Goal: Transaction & Acquisition: Purchase product/service

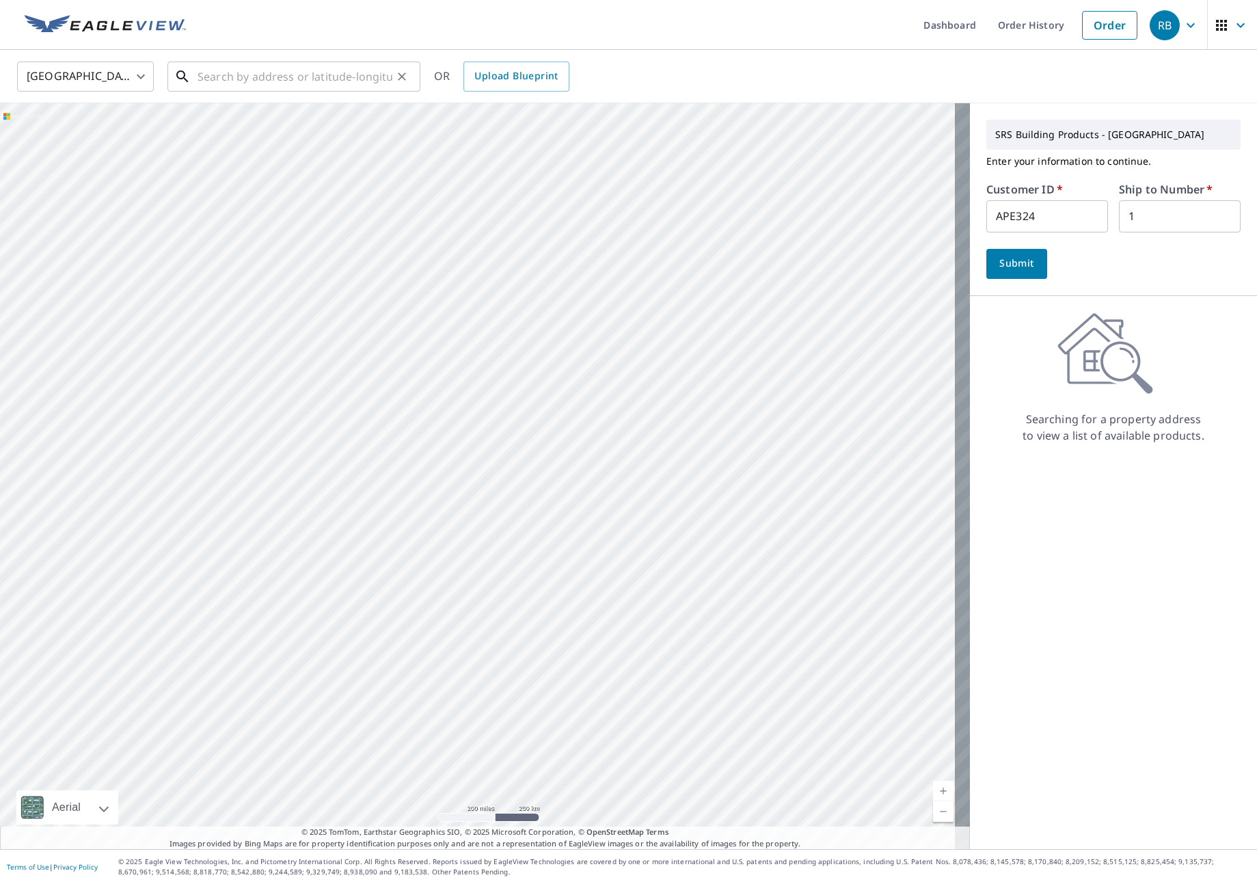
click at [299, 68] on input "text" at bounding box center [295, 76] width 195 height 38
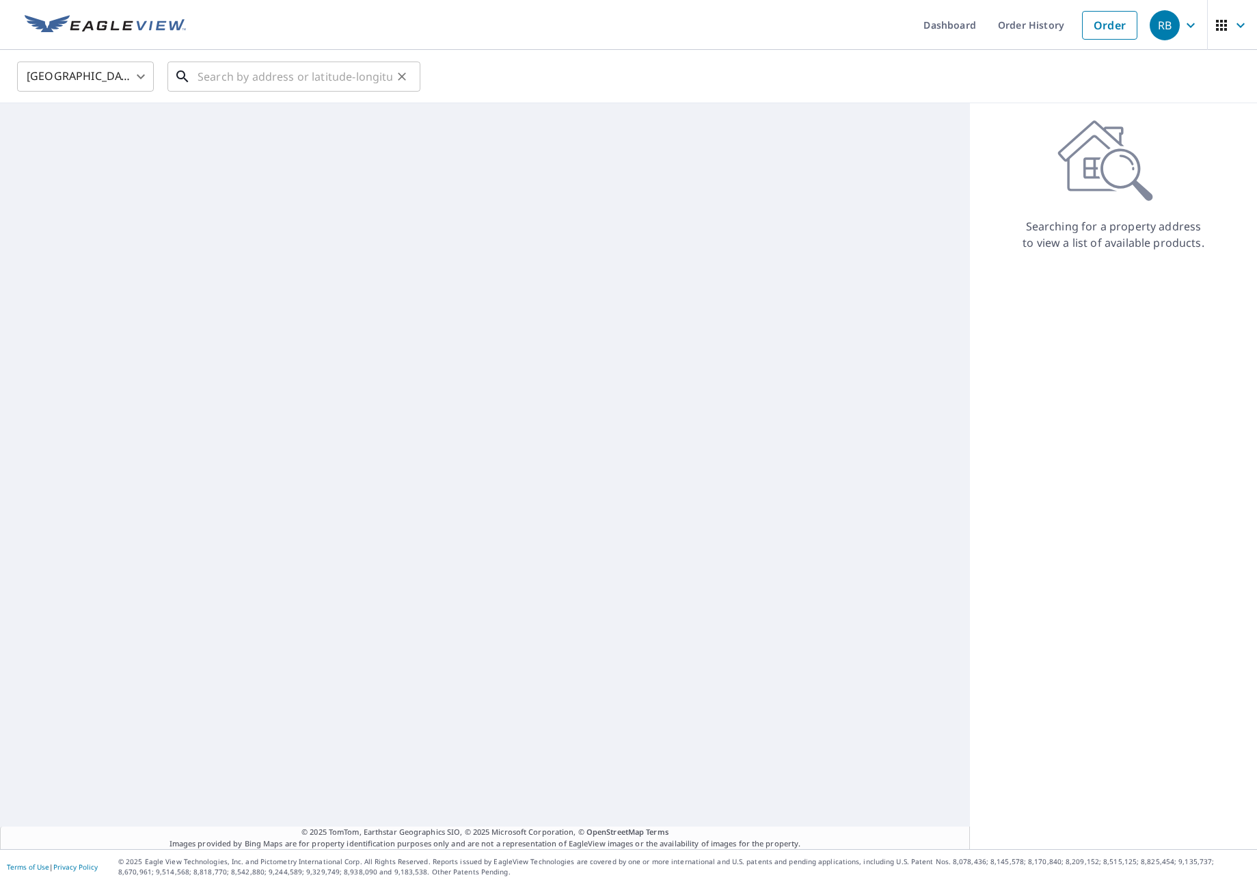
click at [236, 75] on input "text" at bounding box center [295, 76] width 195 height 38
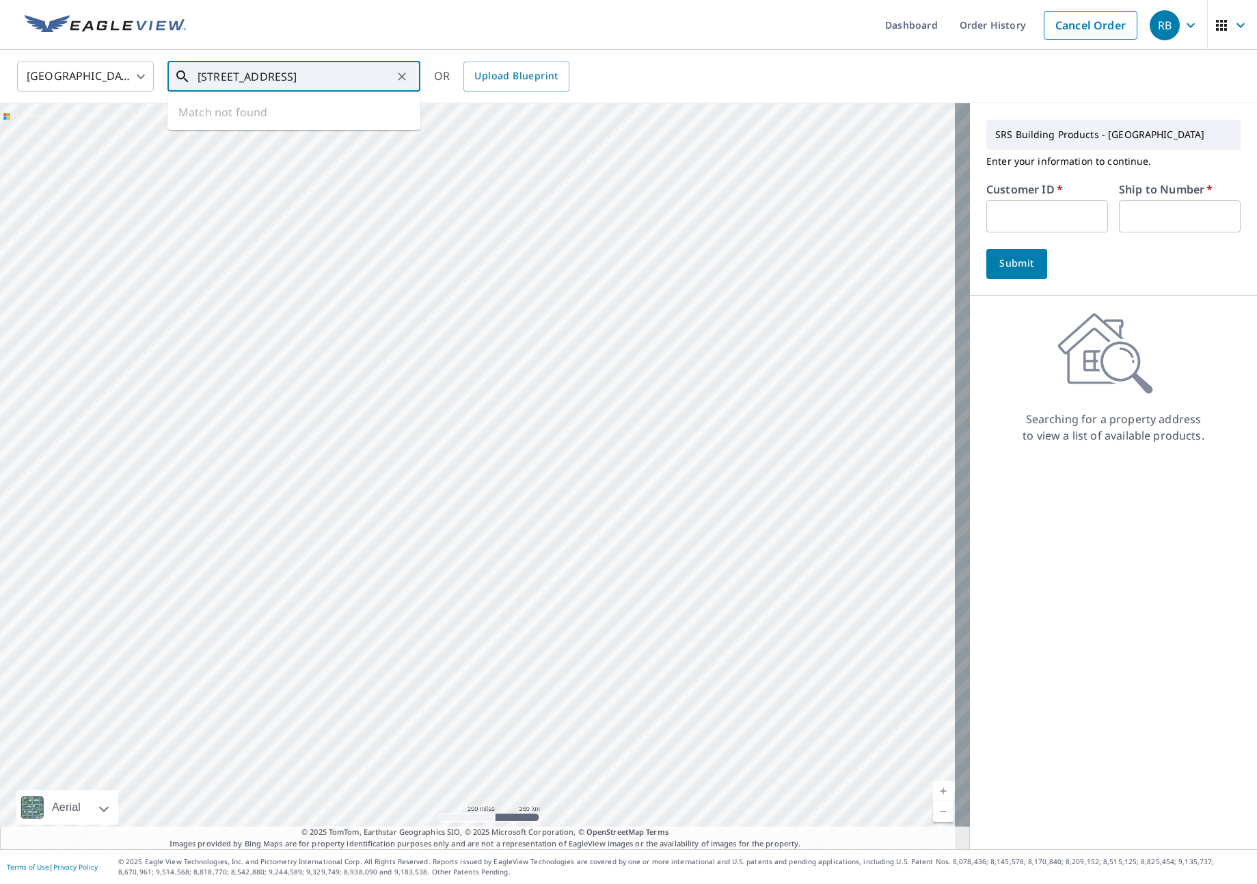
click at [296, 79] on input "9809 NE 115T CT" at bounding box center [295, 76] width 195 height 38
click at [261, 109] on span "9809 Ne 115th Ct" at bounding box center [302, 116] width 215 height 16
type input "9809 Ne 115th Ct Vancouver, WA 98662"
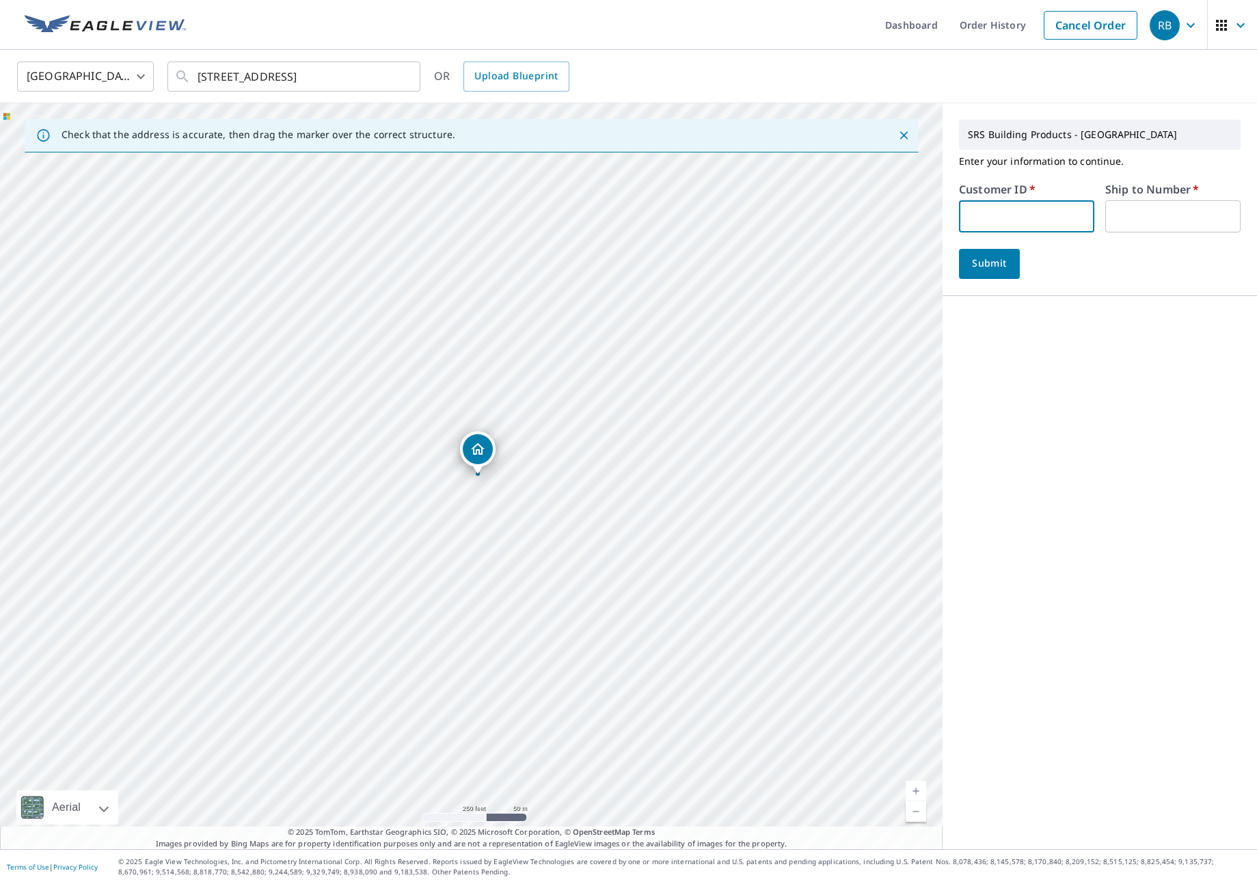
click at [993, 215] on input "text" at bounding box center [1026, 216] width 135 height 32
type input "JJH307"
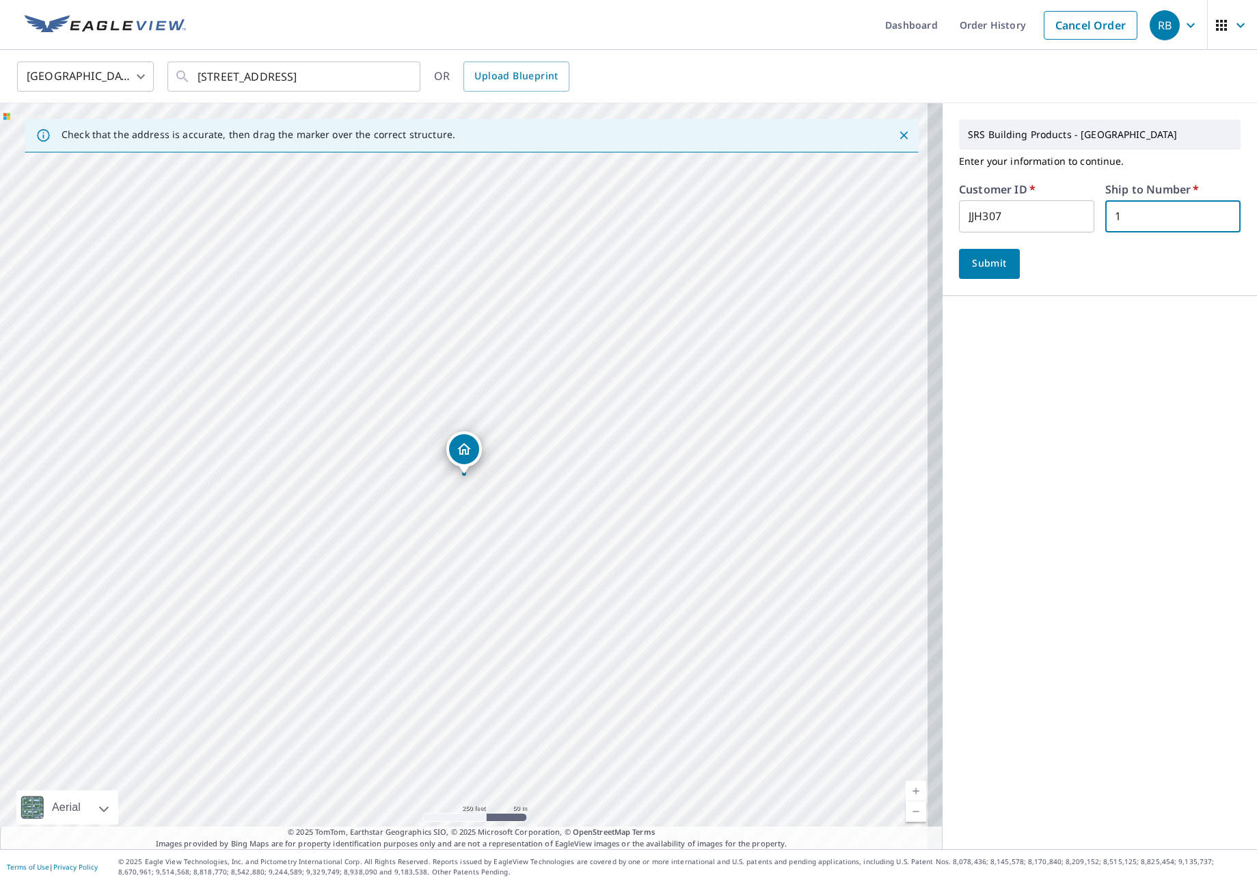
type input "1"
click at [970, 267] on span "Submit" at bounding box center [989, 263] width 39 height 17
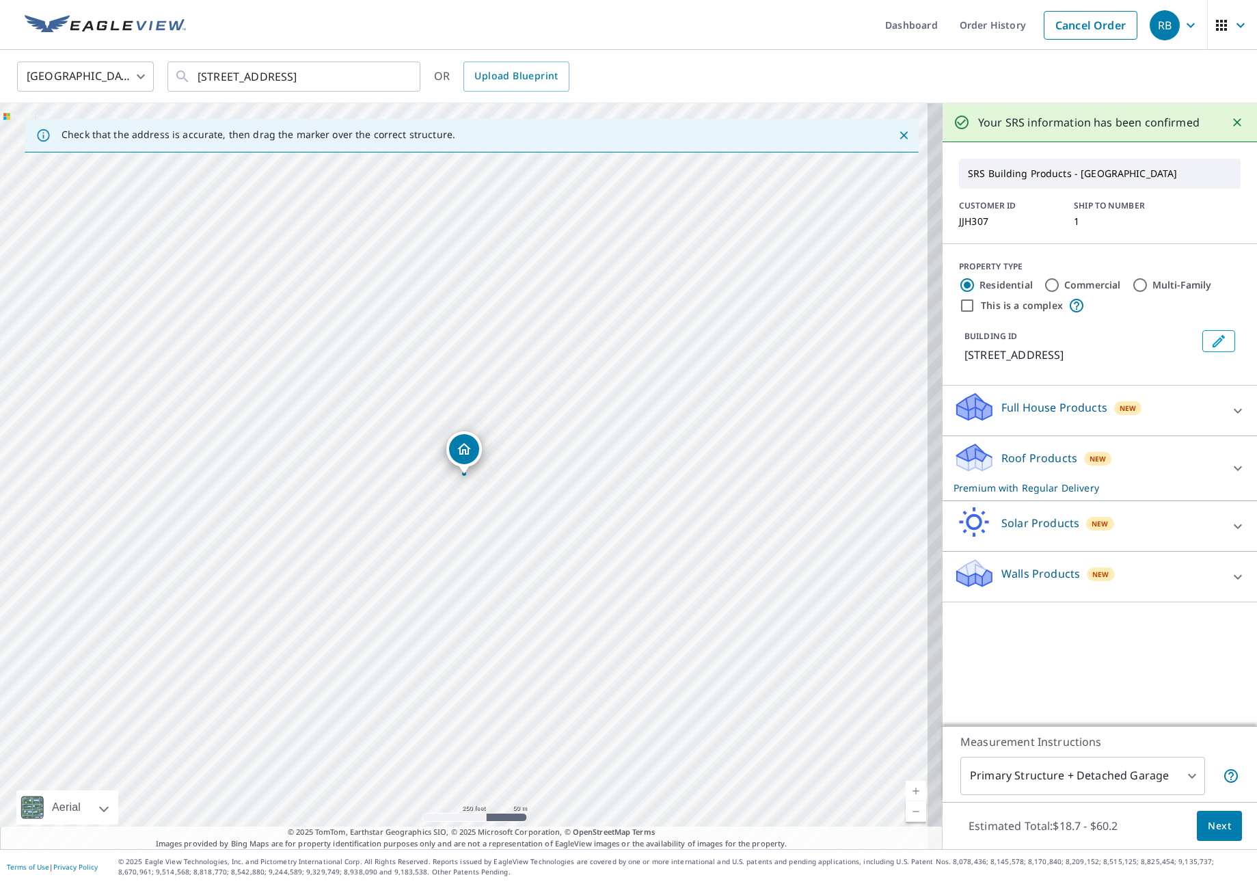
drag, startPoint x: 1139, startPoint y: 457, endPoint x: 1162, endPoint y: 468, distance: 24.8
click at [1139, 458] on div "Roof Products New Premium with Regular Delivery" at bounding box center [1088, 468] width 268 height 53
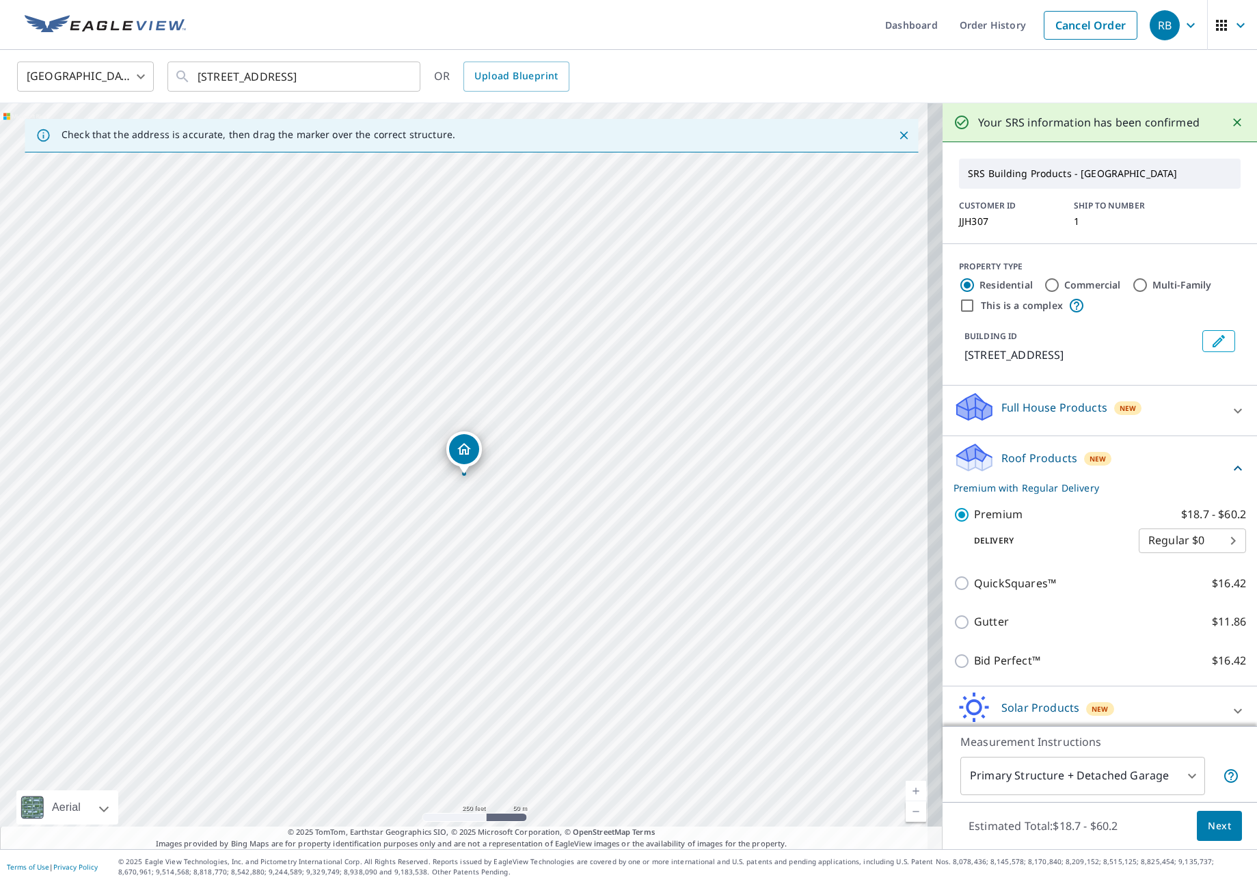
click at [1208, 821] on span "Next" at bounding box center [1219, 826] width 23 height 17
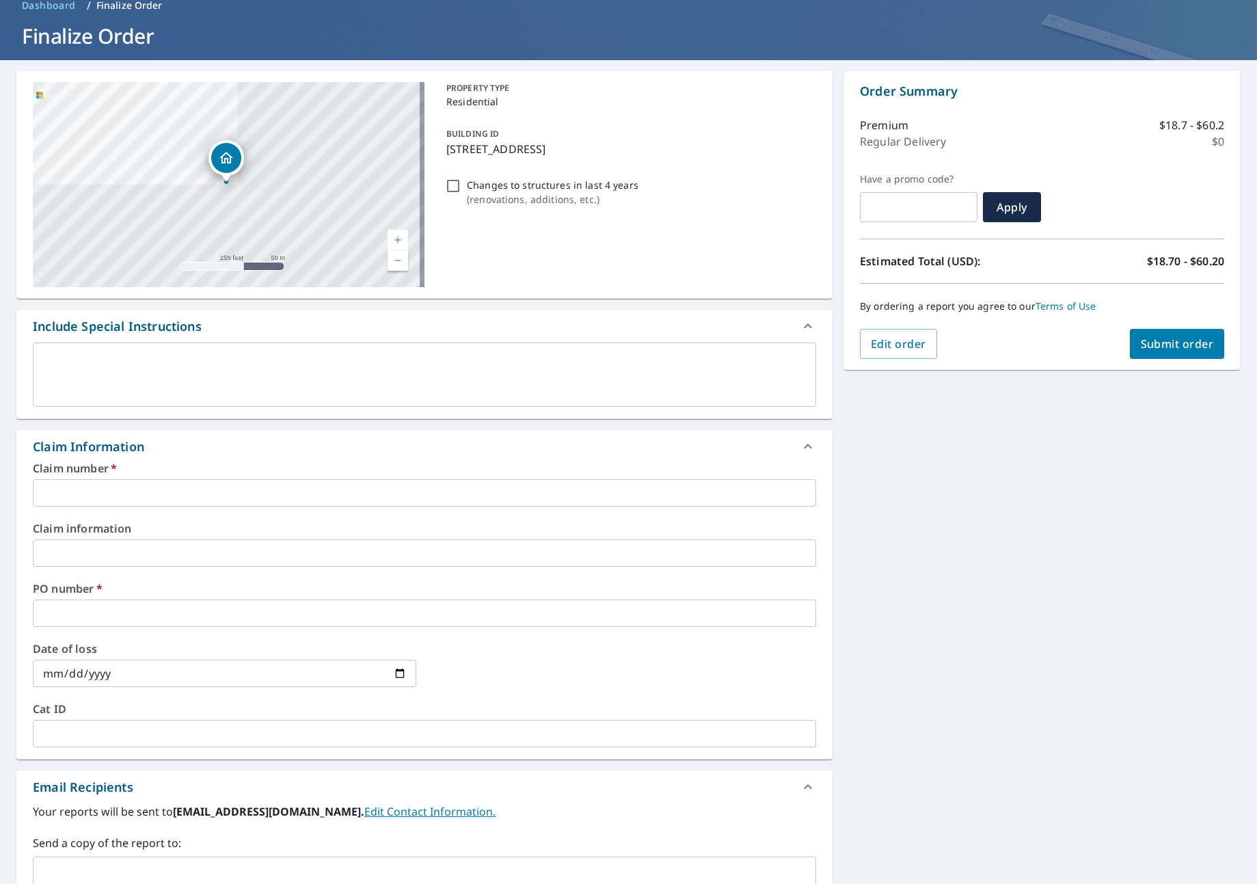
scroll to position [103, 0]
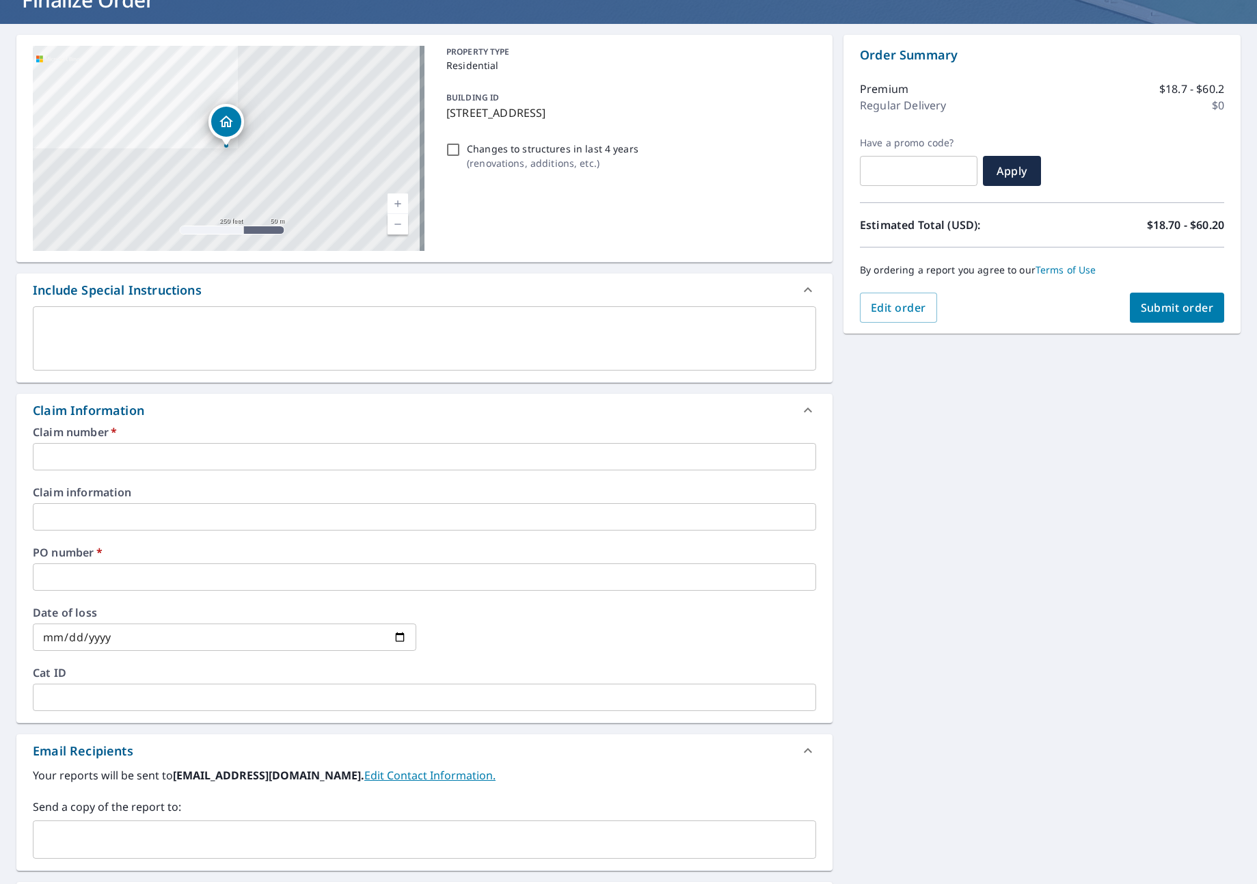
click at [103, 436] on label "Claim number   *" at bounding box center [425, 432] width 784 height 11
click at [105, 440] on div "Claim number   * ​" at bounding box center [425, 449] width 784 height 44
drag, startPoint x: 105, startPoint y: 440, endPoint x: 107, endPoint y: 470, distance: 30.8
click at [107, 476] on div "Claim number   * ​ Claim information ​ PO number   * ​ Date of loss ​ Cat ID ​" at bounding box center [424, 575] width 816 height 296
click at [105, 460] on input "text" at bounding box center [425, 456] width 784 height 27
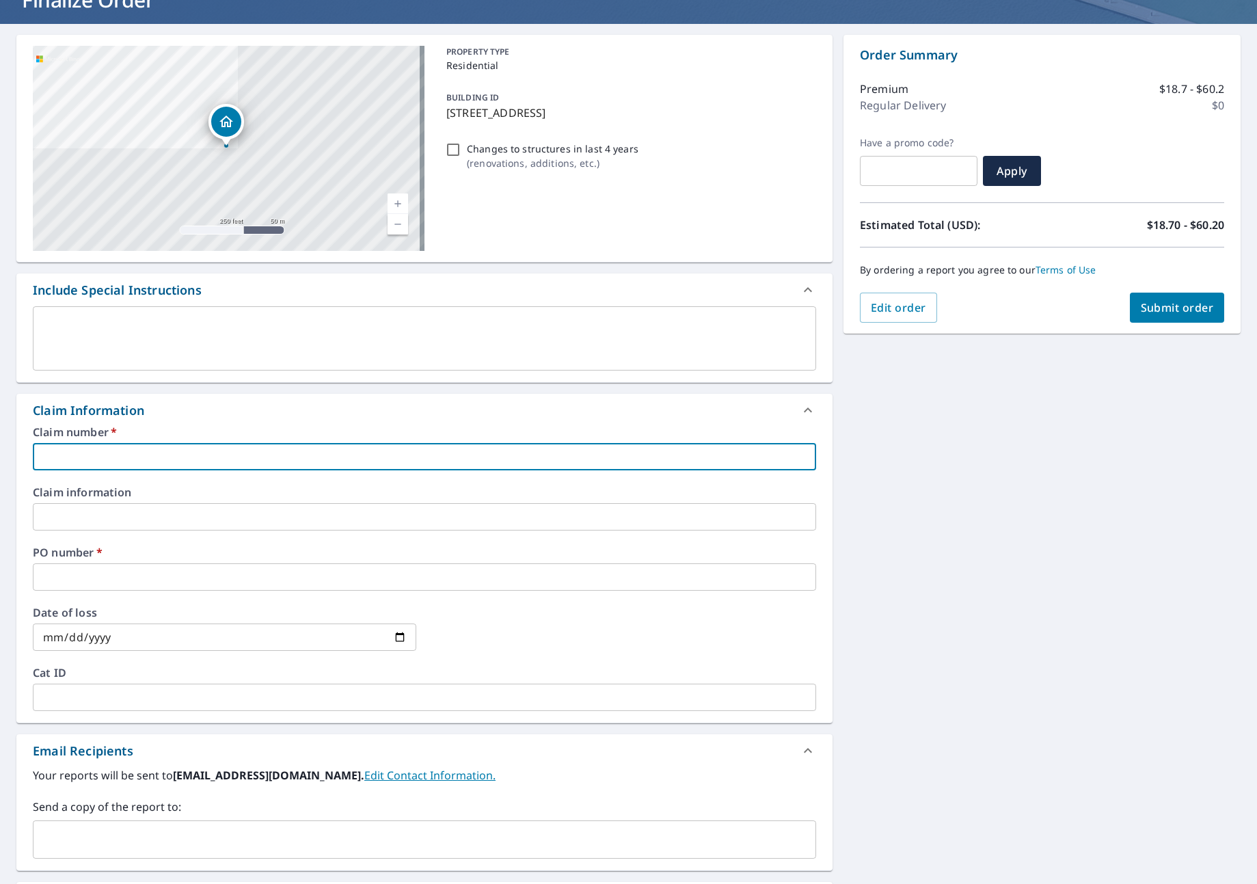
type input "J"
checkbox input "true"
type input "JN"
checkbox input "true"
type input "JNJ"
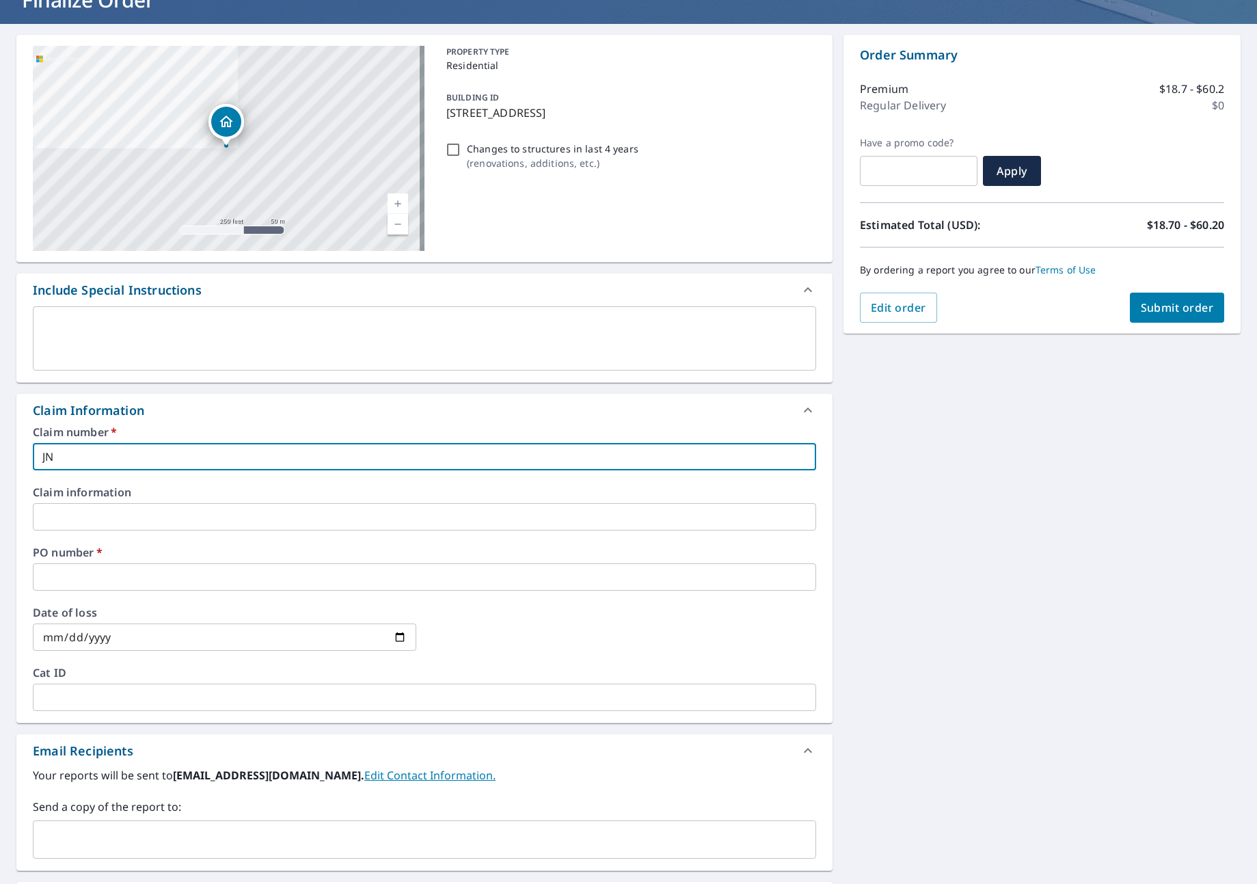
checkbox input "true"
type input "JNJ"
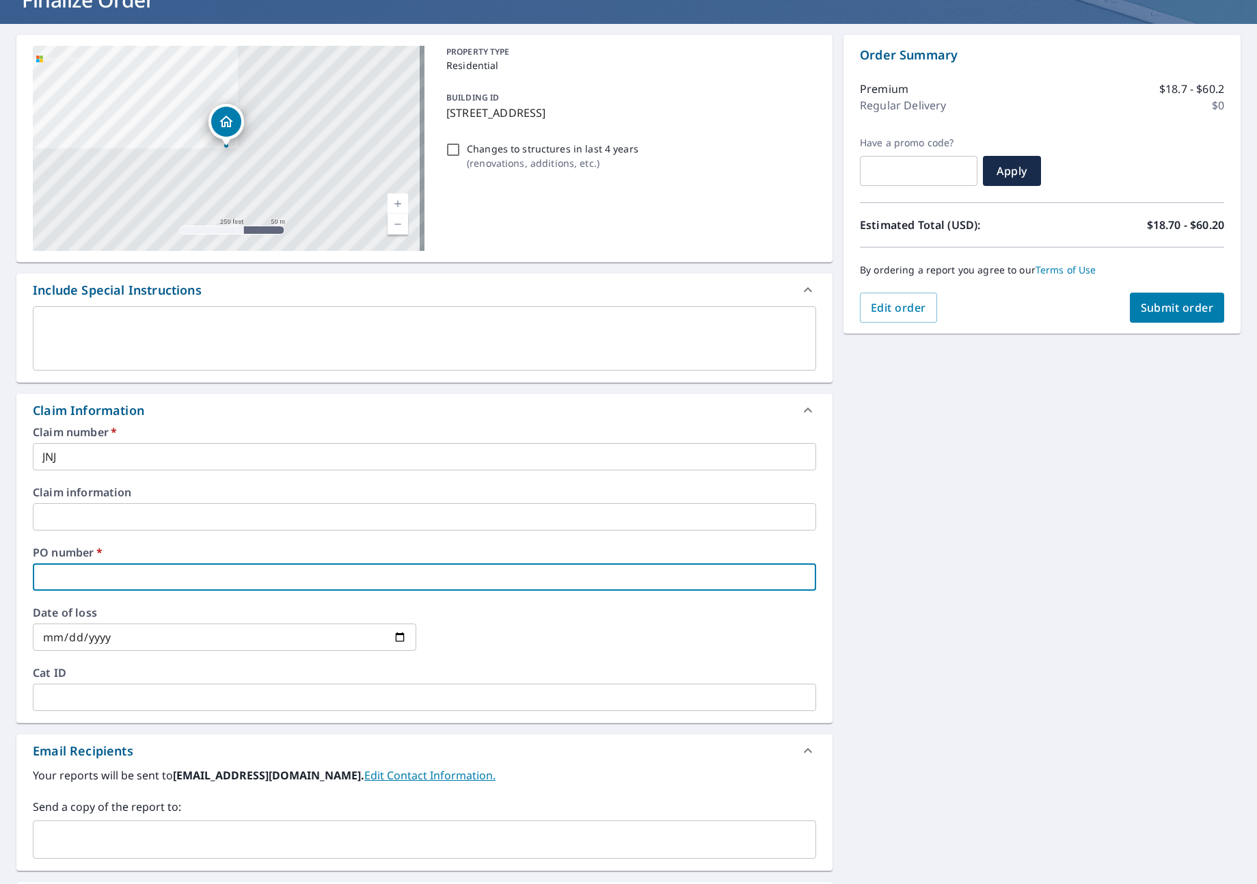
type input "J"
checkbox input "true"
type input "JN"
checkbox input "true"
type input "JNJ"
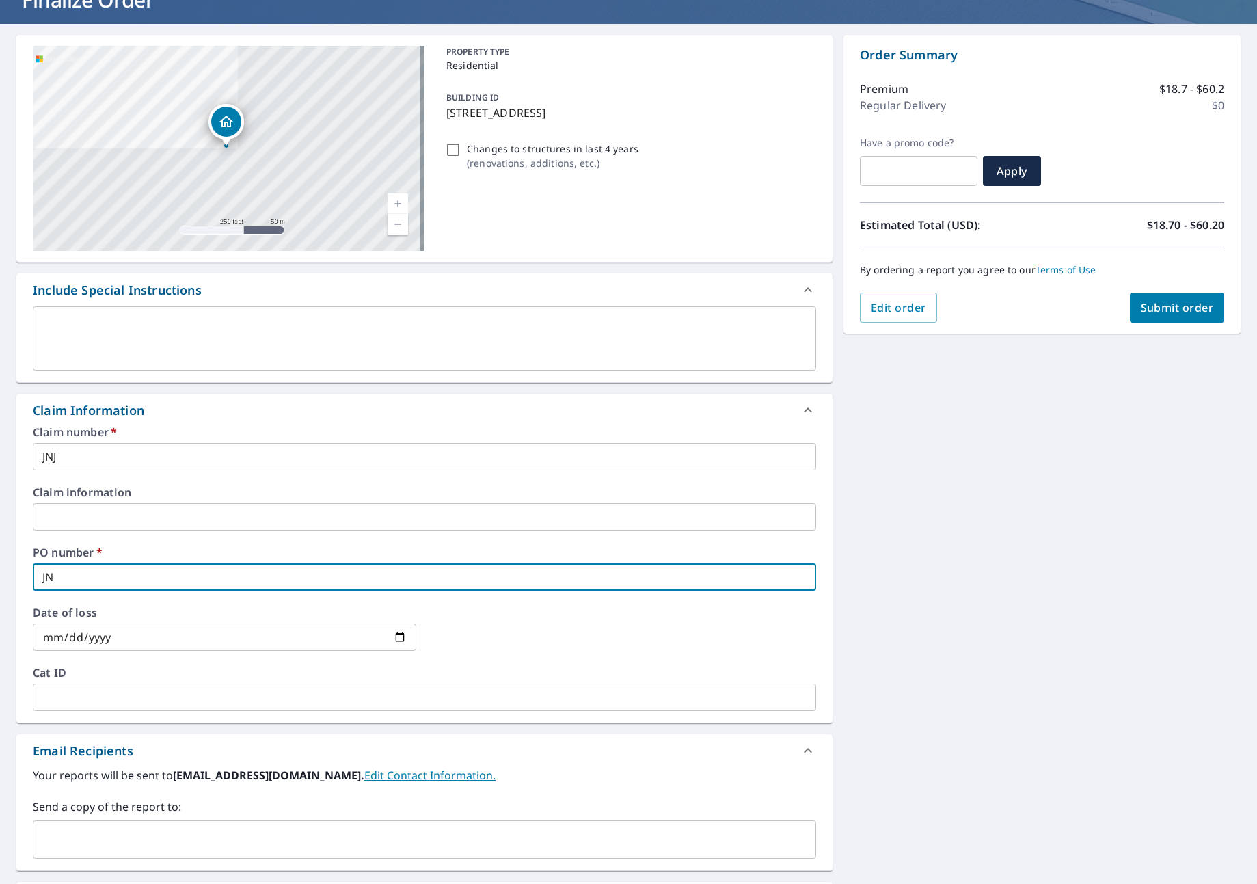
checkbox input "true"
type input "JNJ"
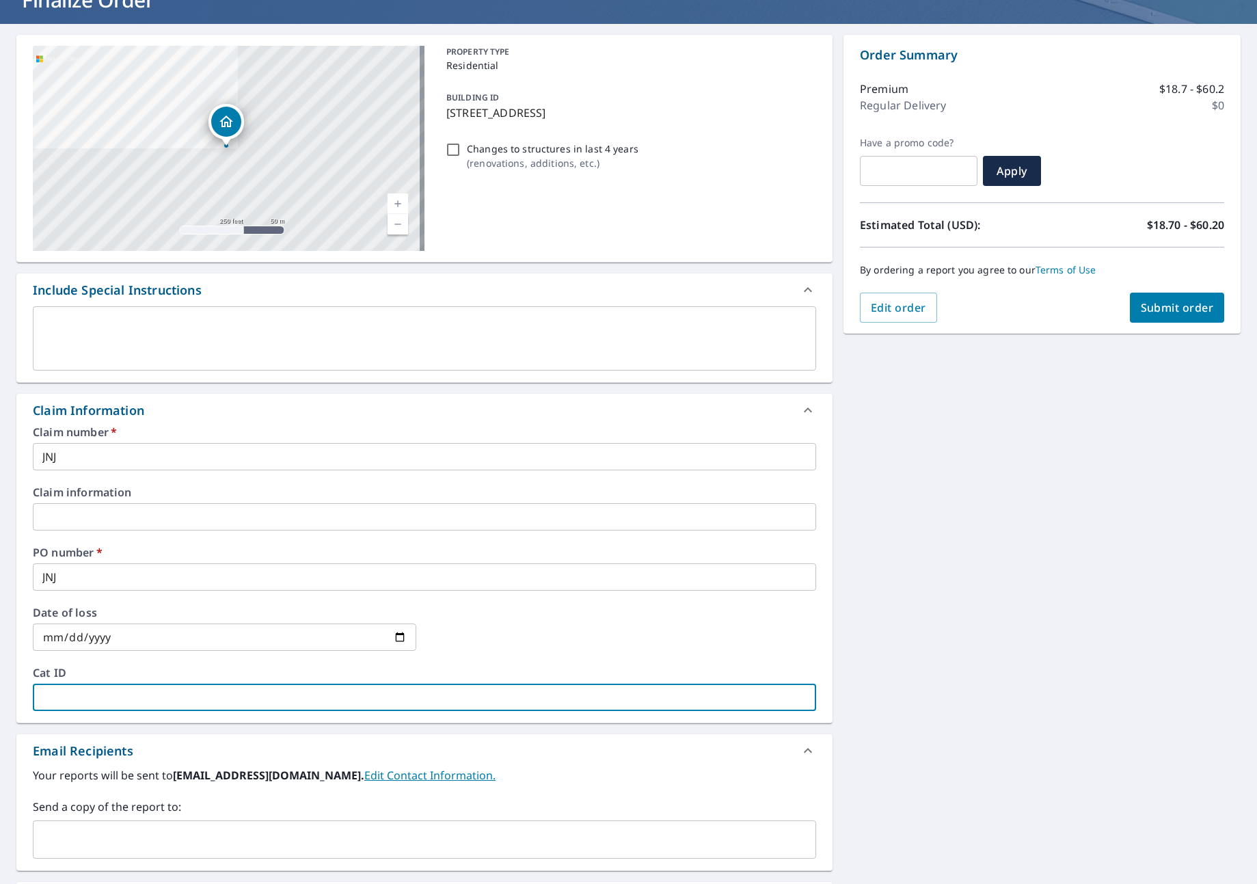
type input "J"
checkbox input "true"
type input "JN"
checkbox input "true"
type input "JNJ"
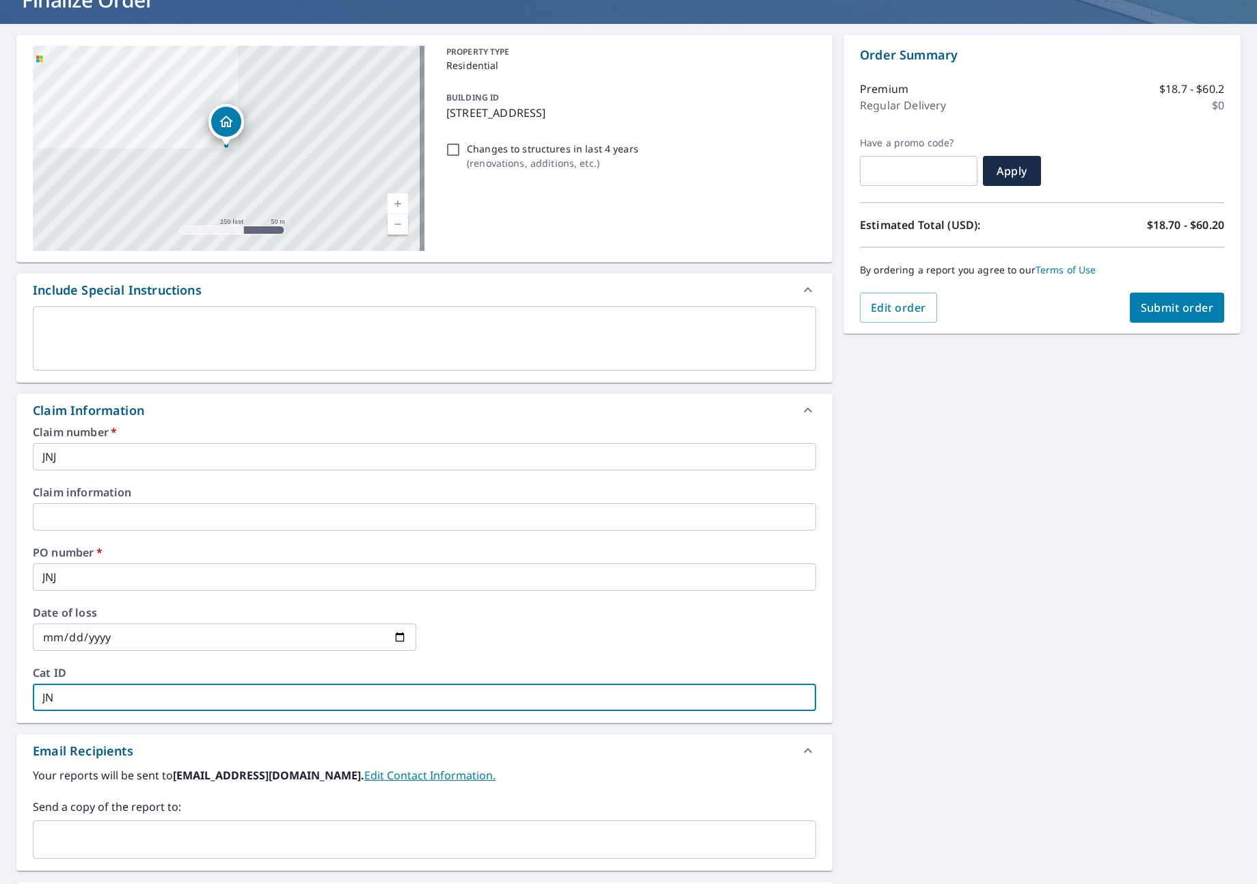
checkbox input "true"
type input "JNJ"
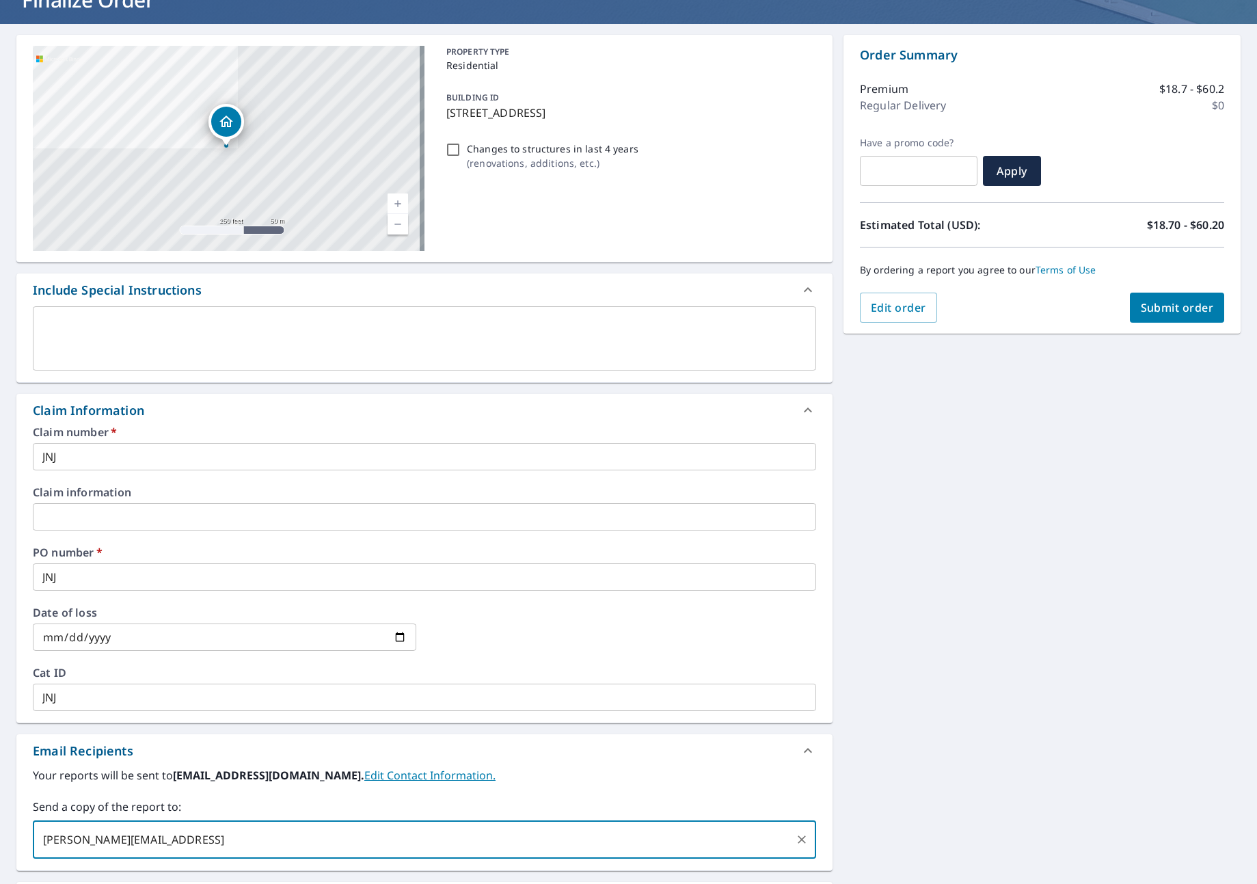
type input "ELIZABETH@JNJROOFING.ENT"
checkbox input "true"
type input "S"
checkbox input "true"
type input "ELIZABETH@JNJROOFING.ENT"
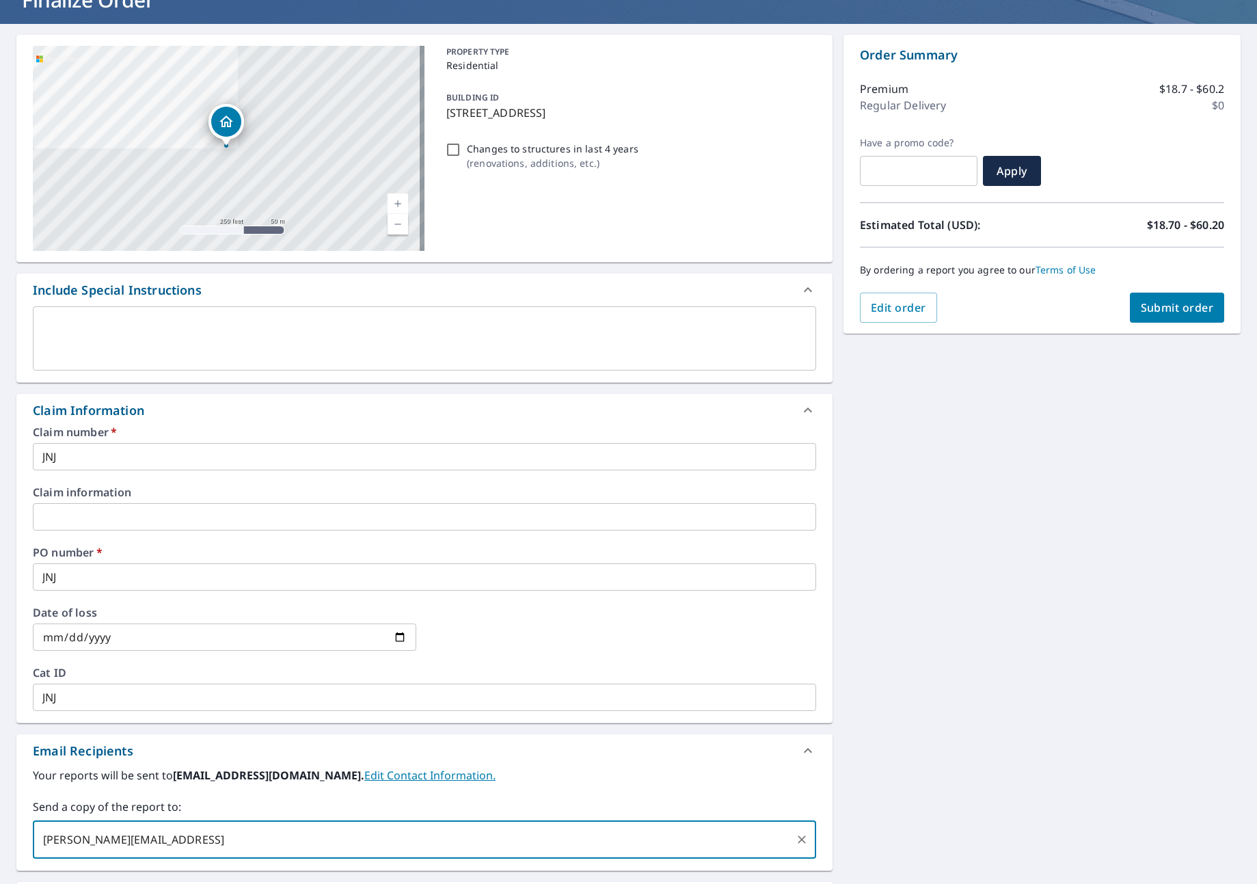
checkbox input "true"
type input "S"
checkbox input "true"
type input "ELIZABETH@JNJROOFING.NET"
checkbox input "true"
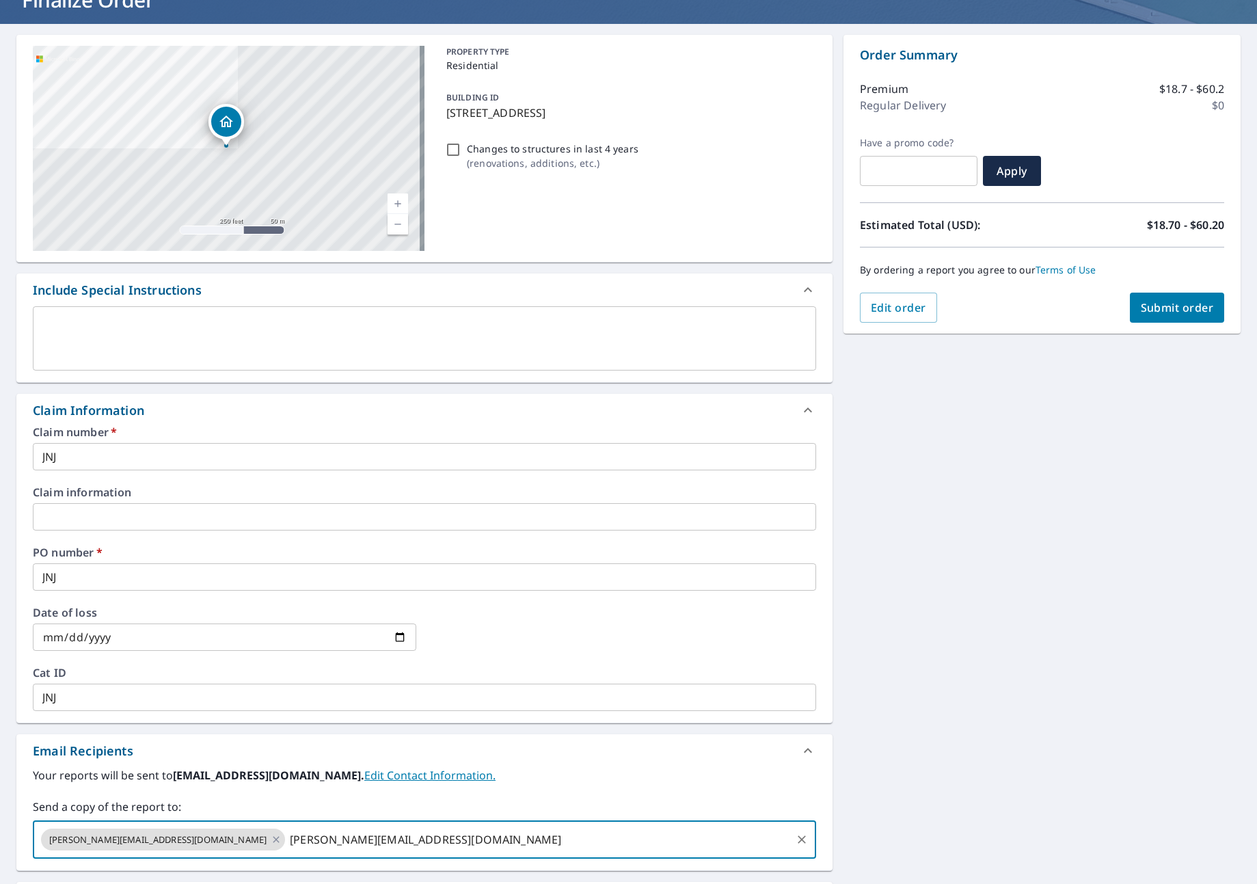
type input "SERGEY.LAZUKIN@ROOFLINESUPPLY.COM"
checkbox input "true"
type input "S"
type input "TAYLOR@JNJROOFING.NET"
checkbox input "true"
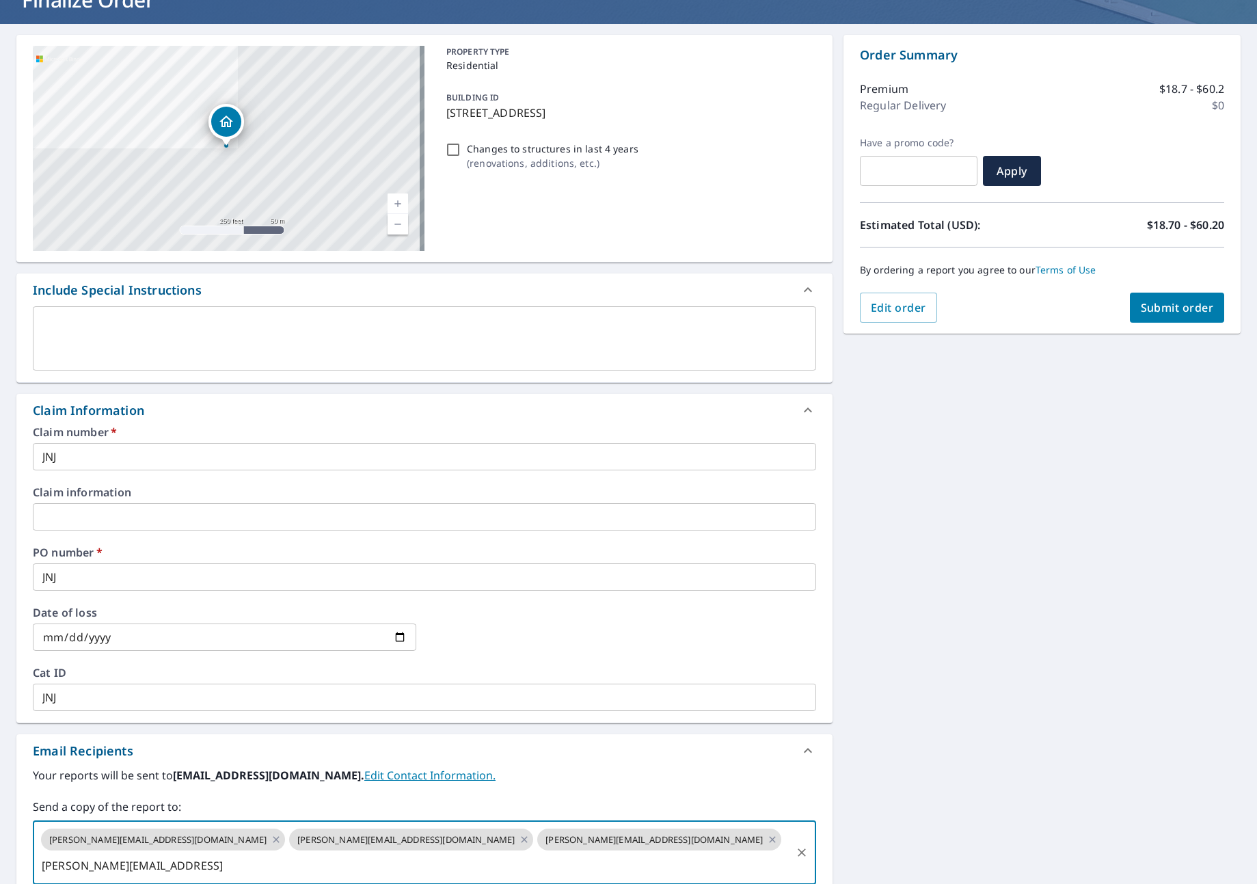
type input "COURTNEY@JNJROOFING.ENT"
checkbox input "true"
type input "COURTNEY@JNJROOFING.NET"
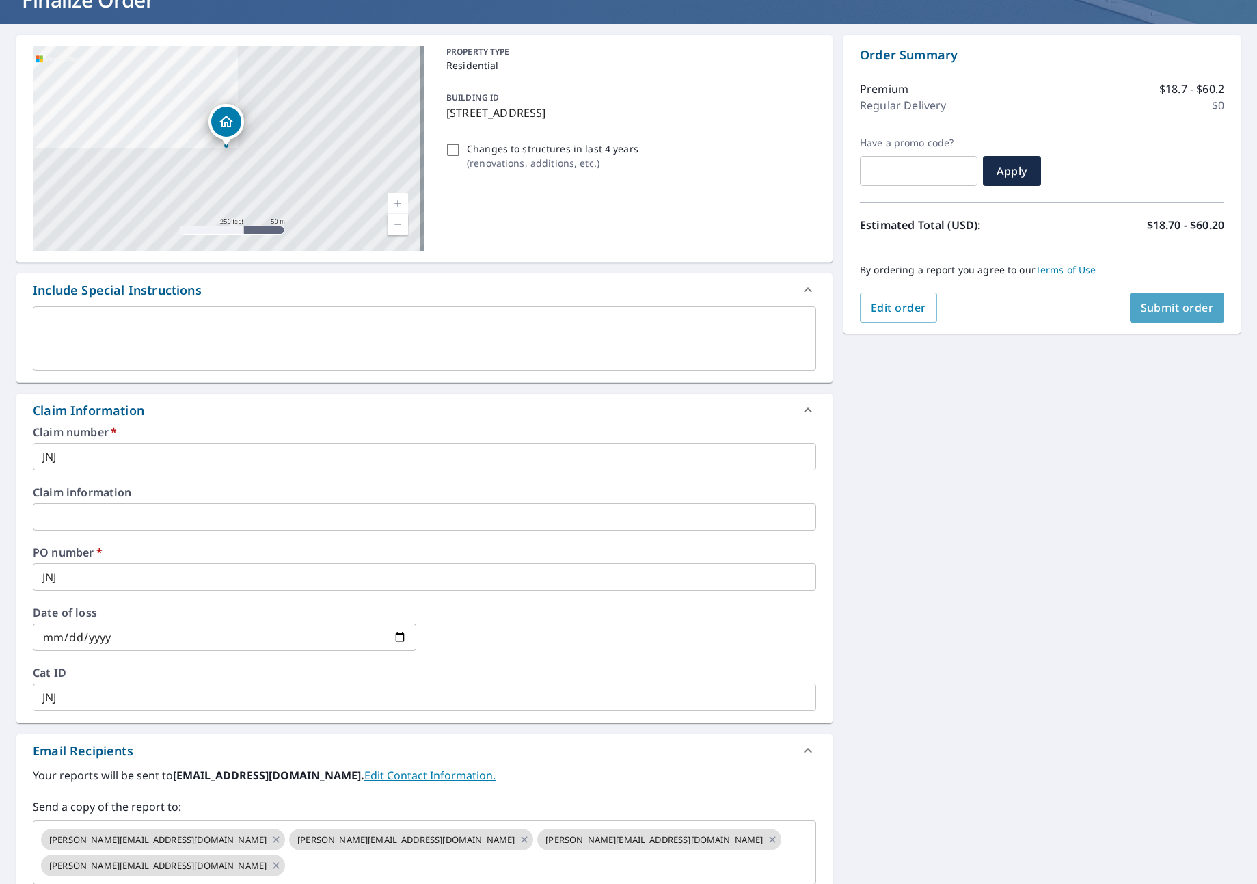
click at [1145, 304] on span "Submit order" at bounding box center [1177, 307] width 73 height 15
checkbox input "true"
